Goal: Transaction & Acquisition: Download file/media

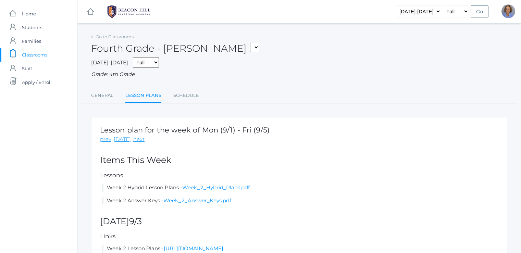
scroll to position [110, 0]
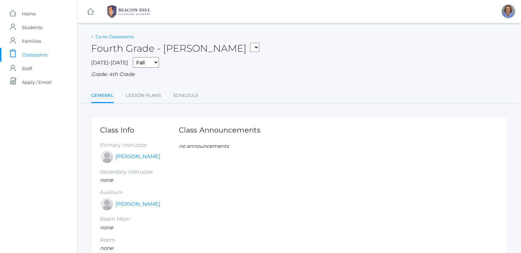
click at [100, 38] on link "Go to Classrooms" at bounding box center [115, 36] width 38 height 5
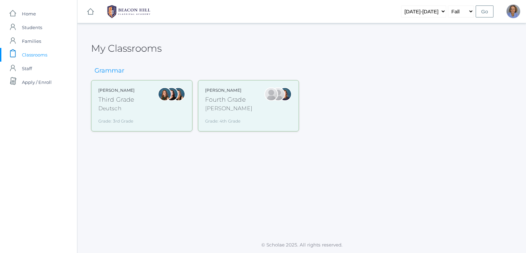
click at [143, 100] on div "Andrea Deutsch Third Grade Deutsch Grade: 3rd Grade 03LA" at bounding box center [141, 105] width 87 height 37
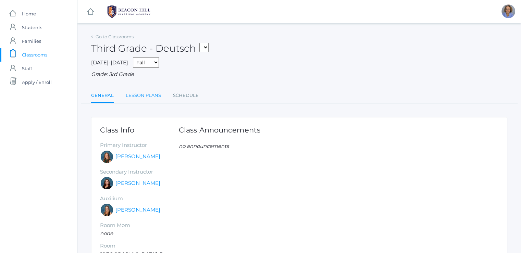
click at [143, 100] on link "Lesson Plans" at bounding box center [143, 96] width 35 height 14
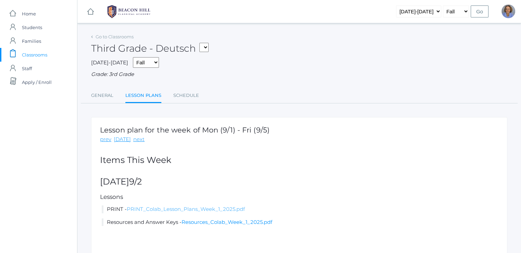
click at [176, 212] on link "PRINT_Colab_Lesson_Plans_Week_1_2025.pdf" at bounding box center [186, 209] width 118 height 7
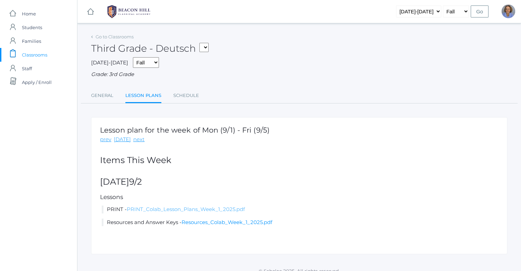
click at [193, 209] on link "PRINT_Colab_Lesson_Plans_Week_1_2025.pdf" at bounding box center [186, 209] width 118 height 7
